Goal: Transaction & Acquisition: Purchase product/service

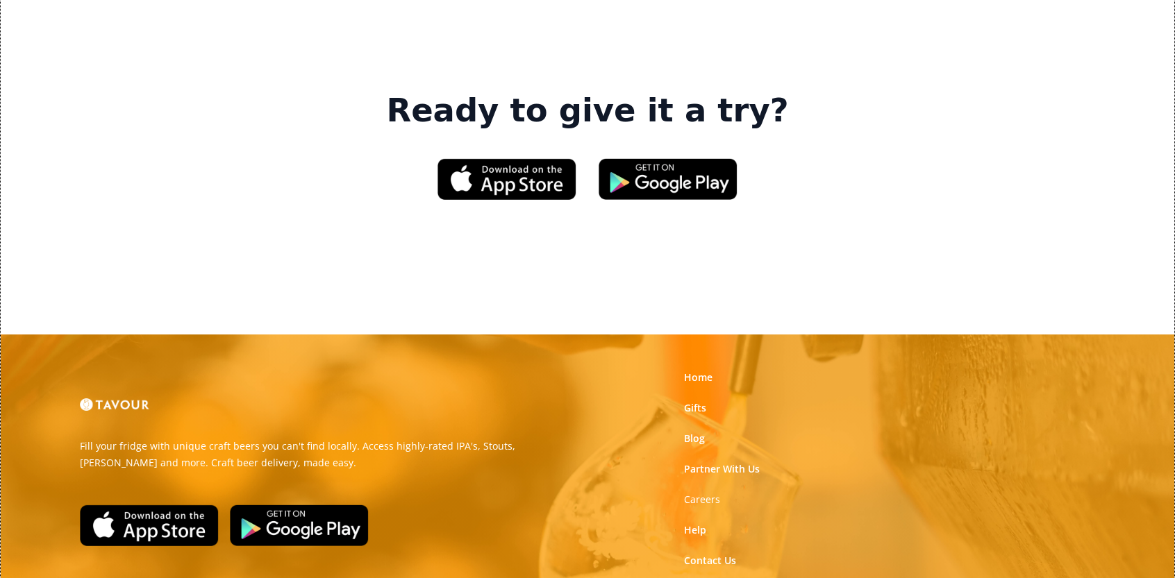
scroll to position [2183, 0]
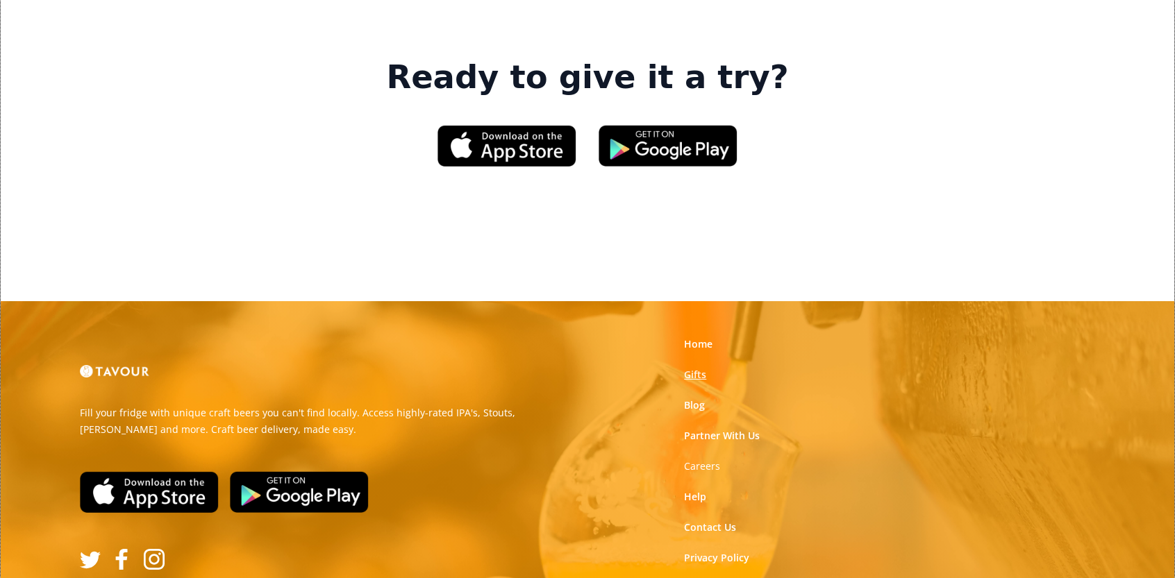
click at [700, 368] on link "Gifts" at bounding box center [695, 375] width 22 height 14
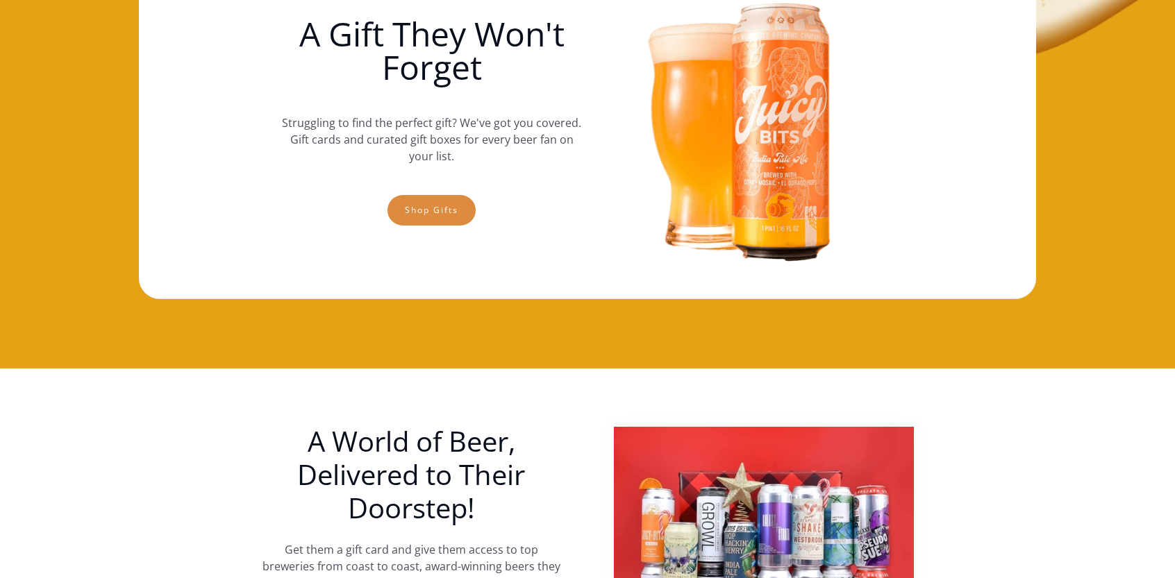
click at [428, 209] on link "Shop gifts" at bounding box center [431, 210] width 88 height 31
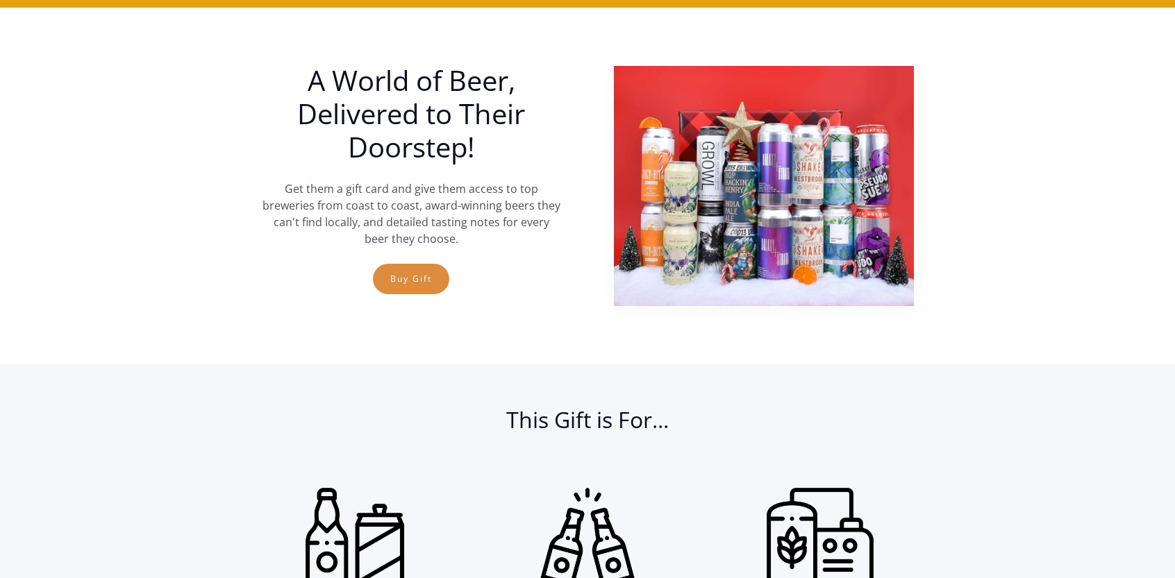
scroll to position [507, 0]
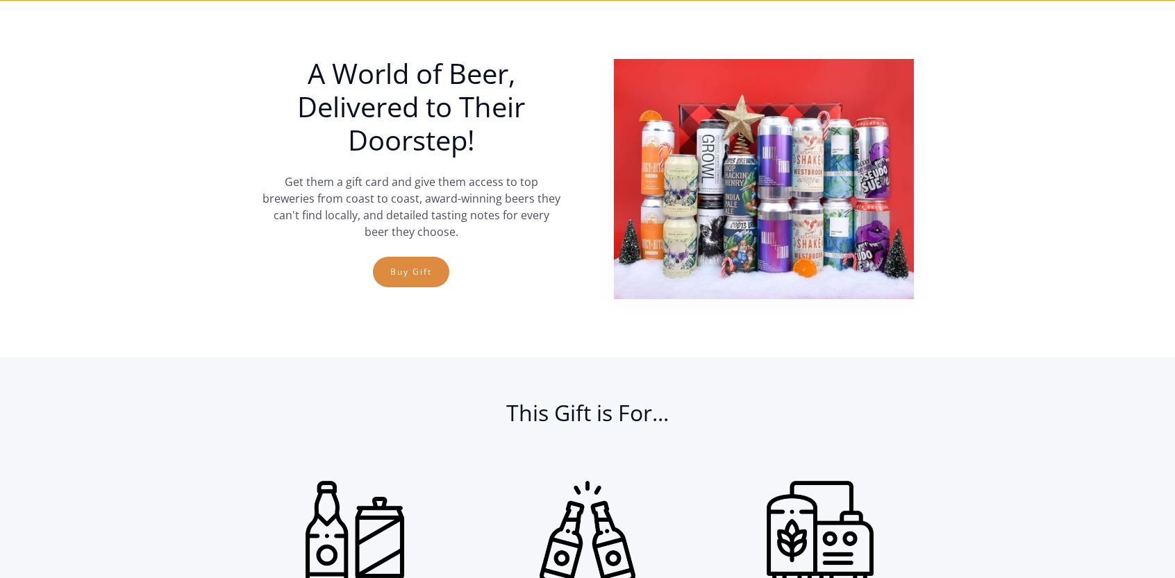
click at [428, 280] on link "Buy Gift" at bounding box center [411, 272] width 76 height 31
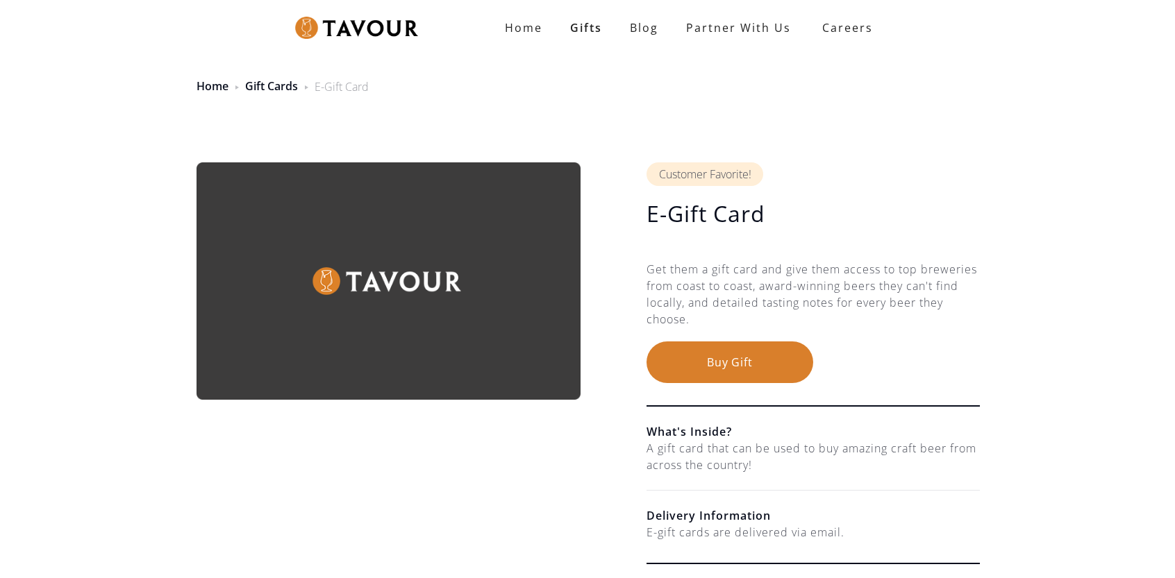
scroll to position [115, 0]
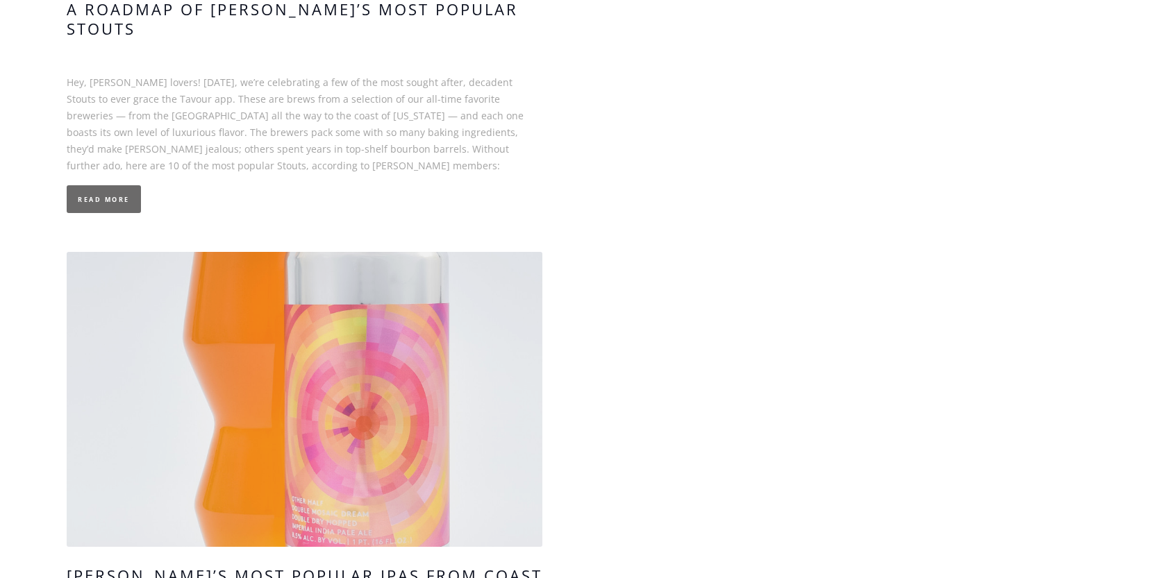
scroll to position [1111, 0]
